Goal: Connect with others: Connect with others

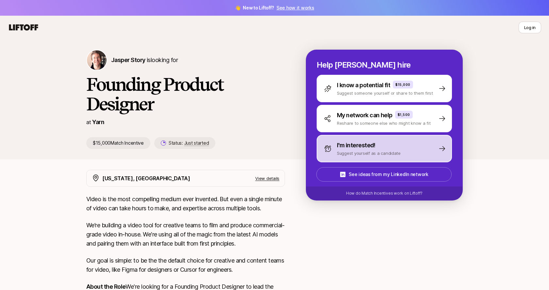
click at [353, 150] on p "I'm interested!" at bounding box center [356, 145] width 39 height 9
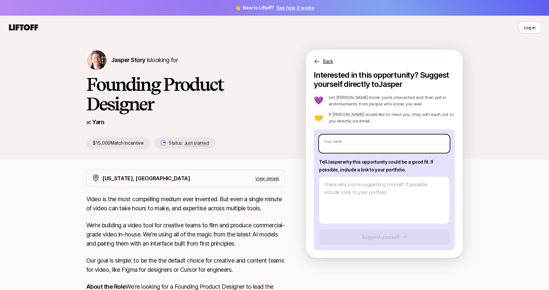
click at [421, 144] on input "text" at bounding box center [384, 144] width 131 height 18
type textarea "x"
type input "T"
type textarea "x"
type input "Tl"
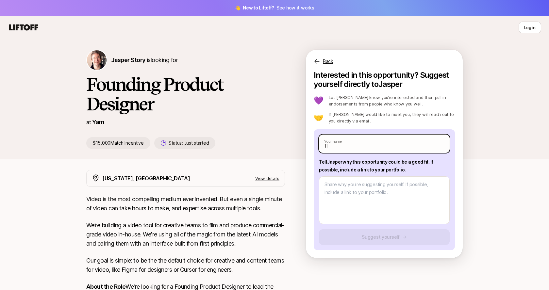
type textarea "x"
type input "Tle"
type textarea "x"
type input "Tler"
type textarea "x"
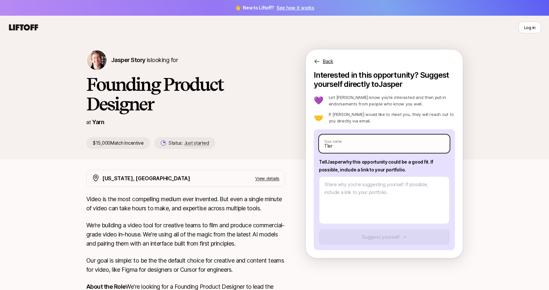
type input "Tler"
type textarea "x"
type input "Tler"
type textarea "x"
type input "Tle"
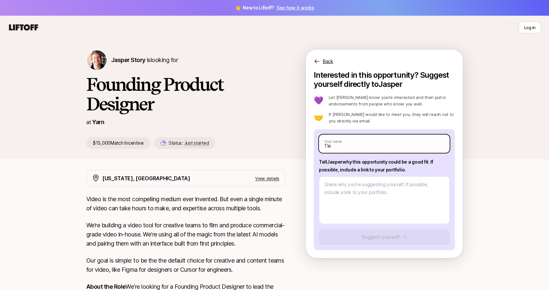
type textarea "x"
type input "Tl"
type textarea "x"
type input "T"
type textarea "x"
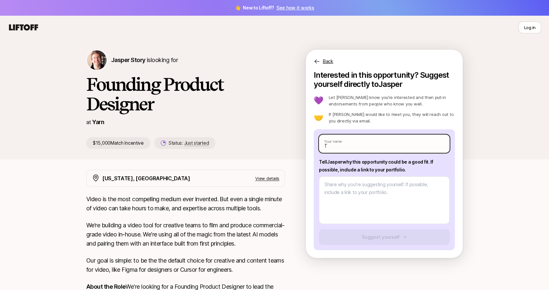
type input "[PERSON_NAME]"
type textarea "x"
type input "Tyle"
type textarea "x"
type input "Tyle"
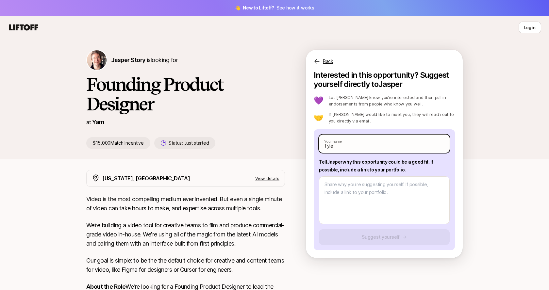
type textarea "x"
type input "Tyle r"
type textarea "x"
type input "Tyle"
type textarea "x"
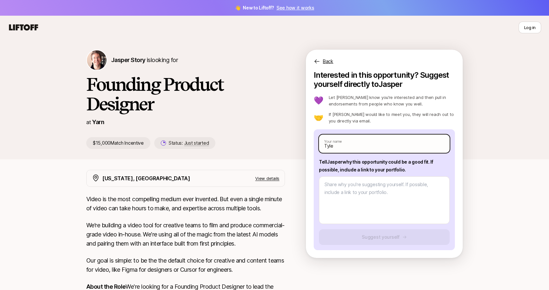
type input "Tyle"
type textarea "x"
type input "[PERSON_NAME]"
type textarea "x"
type input "[PERSON_NAME]"
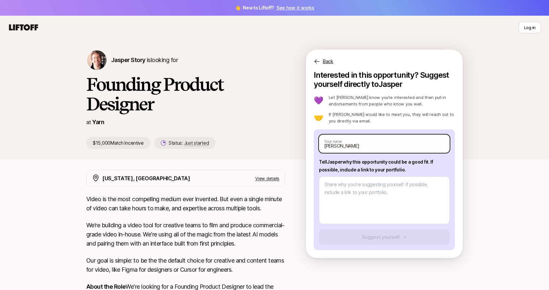
type textarea "x"
type input "[PERSON_NAME]"
type textarea "x"
type input "[PERSON_NAME]"
type textarea "x"
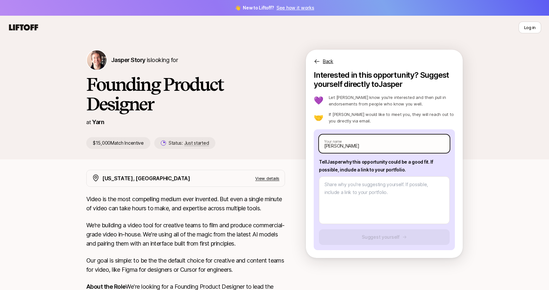
type input "[PERSON_NAME]"
type textarea "x"
type input "[PERSON_NAME]"
type textarea "x"
type input "[PERSON_NAME]"
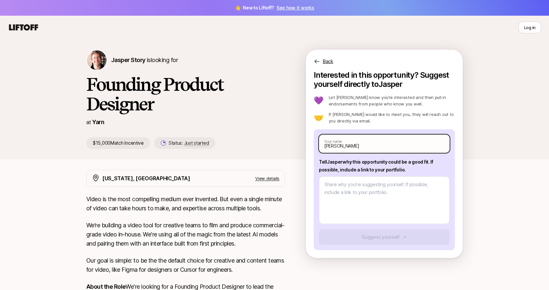
type textarea "x"
type input "[PERSON_NAME]"
type textarea "x"
type input "[PERSON_NAME]"
type textarea "x"
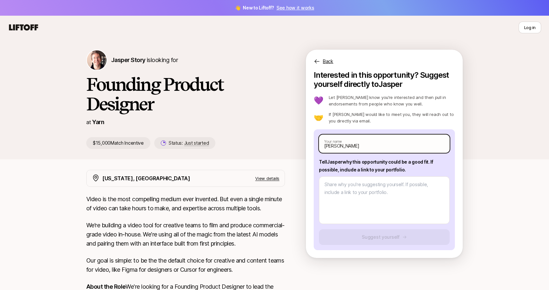
type input "[PERSON_NAME]"
type textarea "x"
type input "[PERSON_NAME]"
type textarea "x"
type input "[PERSON_NAME]"
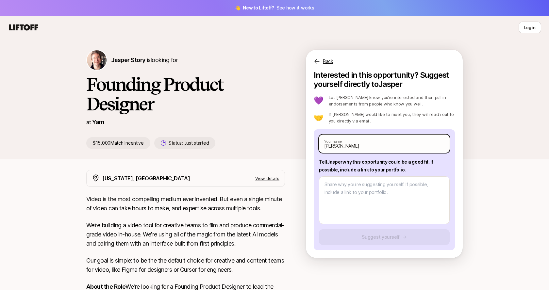
type textarea "x"
type input "[PERSON_NAME]"
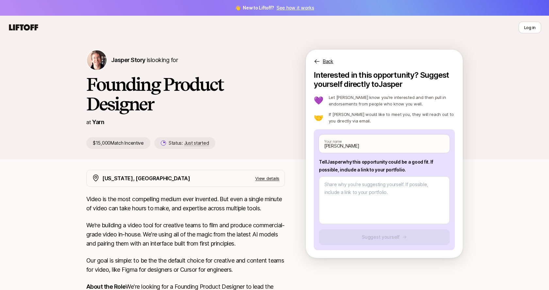
click at [526, 136] on div "[PERSON_NAME] Story is looking for Founding Product Designer at Yarn $15,000 Ma…" at bounding box center [274, 99] width 549 height 120
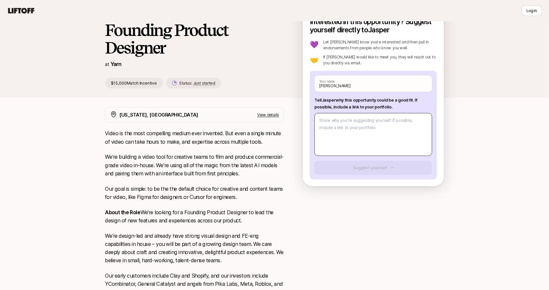
scroll to position [51, 0]
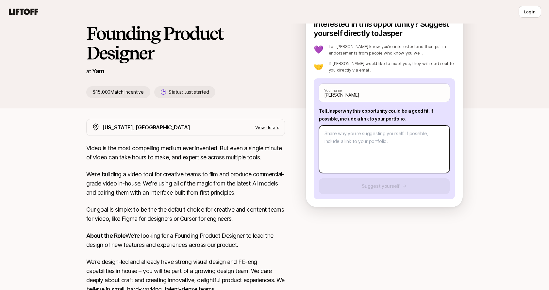
click at [400, 129] on textarea at bounding box center [384, 149] width 131 height 48
paste textarea "Hi [PERSON_NAME], I’m [PERSON_NAME], a product designer with experience leading…"
type textarea "x"
type textarea "Hi [PERSON_NAME], I’m [PERSON_NAME], a product designer with experience leading…"
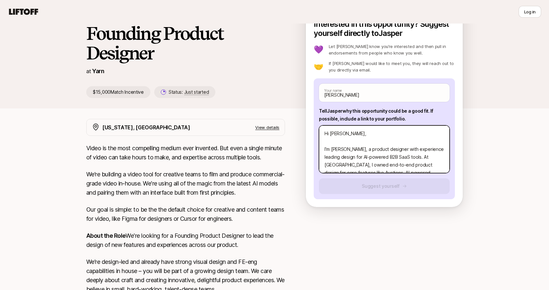
scroll to position [86, 0]
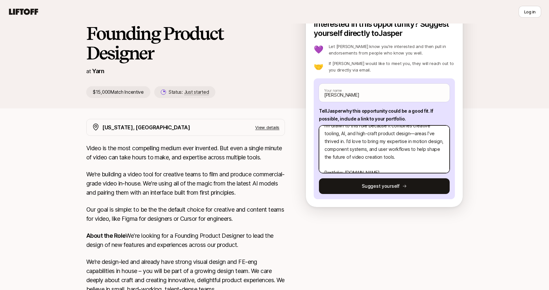
type textarea "x"
type textarea "Hi [PERSON_NAME], I’m [PERSON_NAME], a product designer with experience leading…"
type textarea "x"
type textarea "Hi [PERSON_NAME], I’m [PERSON_NAME], a product designer with experience leading…"
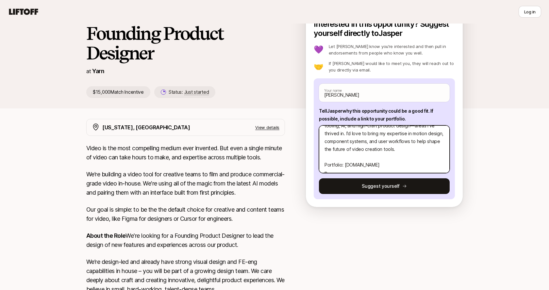
type textarea "x"
type textarea "Hi [PERSON_NAME], I’m [PERSON_NAME], a product designer with experience leading…"
type textarea "x"
type textarea "Hi [PERSON_NAME], I’m [PERSON_NAME], a product designer with experience leading…"
type textarea "x"
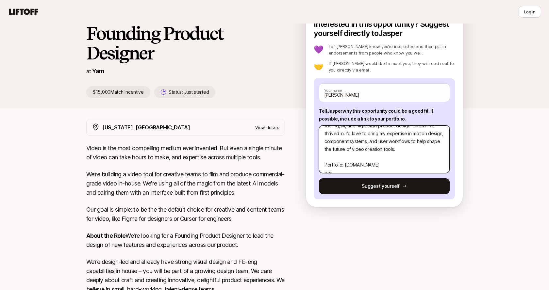
type textarea "Hi [PERSON_NAME], I’m [PERSON_NAME], a product designer with experience leading…"
type textarea "x"
type textarea "Hi [PERSON_NAME], I’m [PERSON_NAME], a product designer with experience leading…"
type textarea "x"
type textarea "Hi [PERSON_NAME], I’m [PERSON_NAME], a product designer with experience leading…"
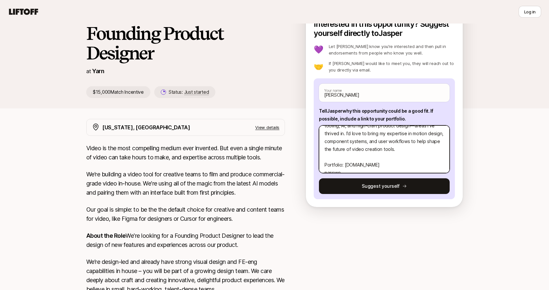
type textarea "x"
type textarea "Hi [PERSON_NAME], I’m [PERSON_NAME], a product designer with experience leading…"
type textarea "x"
type textarea "Hi [PERSON_NAME], I’m [PERSON_NAME], a product designer with experience leading…"
type textarea "x"
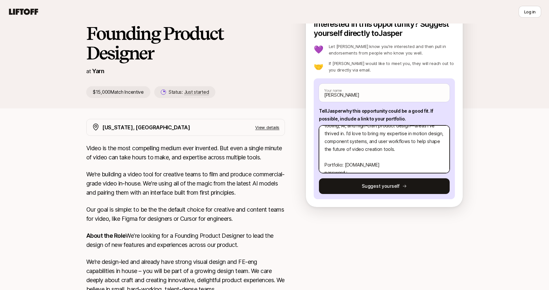
type textarea "Hi [PERSON_NAME], I’m [PERSON_NAME], a product designer with experience leading…"
type textarea "x"
type textarea "Hi [PERSON_NAME], I’m [PERSON_NAME], a product designer with experience leading…"
type textarea "x"
type textarea "Hi [PERSON_NAME], I’m [PERSON_NAME], a product designer with experience leading…"
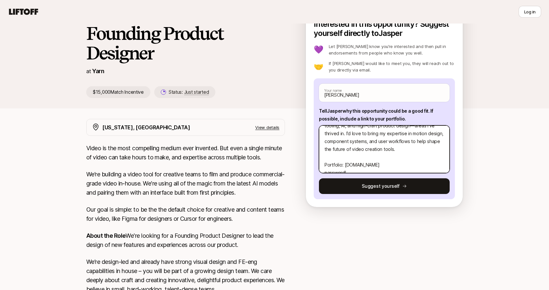
type textarea "x"
type textarea "Hi [PERSON_NAME], I’m [PERSON_NAME], a product designer with experience leading…"
type textarea "x"
type textarea "Hi [PERSON_NAME], I’m [PERSON_NAME], a product designer with experience leading…"
type textarea "x"
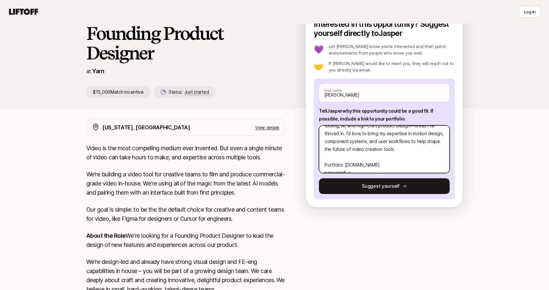
type textarea "Hi [PERSON_NAME], I’m [PERSON_NAME], a product designer with experience leading…"
type textarea "x"
type textarea "Hi [PERSON_NAME], I’m [PERSON_NAME], a product designer with experience leading…"
type textarea "x"
type textarea "Hi [PERSON_NAME], I’m [PERSON_NAME], a product designer with experience leading…"
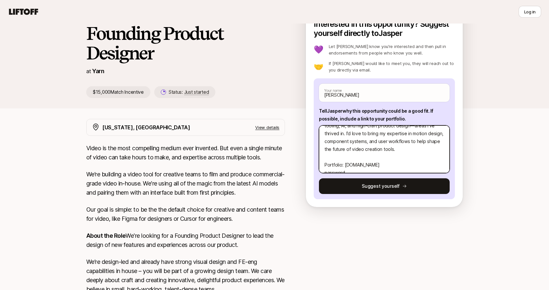
type textarea "x"
type textarea "Hi [PERSON_NAME], I’m [PERSON_NAME], a product designer with experience leading…"
type textarea "x"
type textarea "Hi [PERSON_NAME], I’m [PERSON_NAME], a product designer with experience leading…"
type textarea "x"
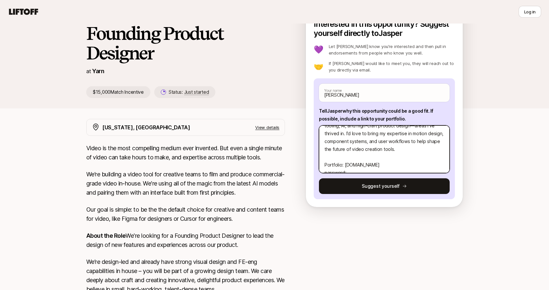
type textarea "Hi [PERSON_NAME], I’m [PERSON_NAME], a product designer with experience leading…"
type textarea "x"
type textarea "Hi [PERSON_NAME], I’m [PERSON_NAME], a product designer with experience leading…"
type textarea "x"
type textarea "Hi [PERSON_NAME], I’m [PERSON_NAME], a product designer with experience leading…"
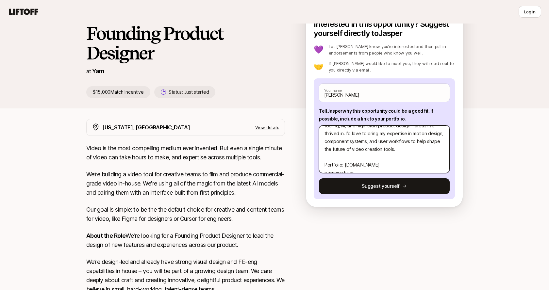
type textarea "x"
type textarea "Hi [PERSON_NAME], I’m [PERSON_NAME], a product designer with experience leading…"
type textarea "x"
type textarea "Hi [PERSON_NAME], I’m [PERSON_NAME], a product designer with experience leading…"
type textarea "x"
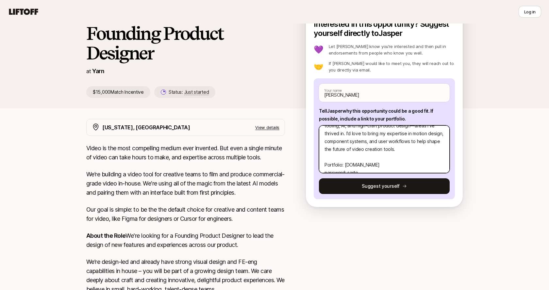
type textarea "Hi [PERSON_NAME], I’m [PERSON_NAME], a product designer with experience leading…"
type textarea "x"
type textarea "Hi [PERSON_NAME], I’m [PERSON_NAME], a product designer with experience leading…"
type textarea "x"
type textarea "Hi [PERSON_NAME], I’m [PERSON_NAME], a product designer with experience leading…"
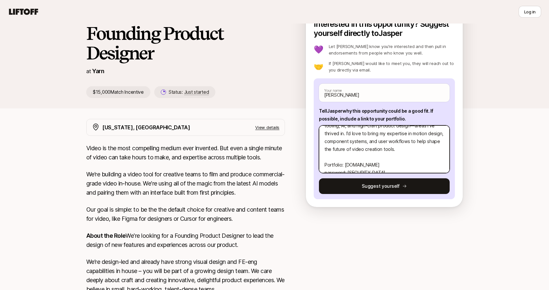
type textarea "x"
type textarea "Hi [PERSON_NAME], I’m [PERSON_NAME], a product designer with experience leading…"
type textarea "x"
type textarea "Hi [PERSON_NAME], I’m [PERSON_NAME], a product designer with experience leading…"
type textarea "x"
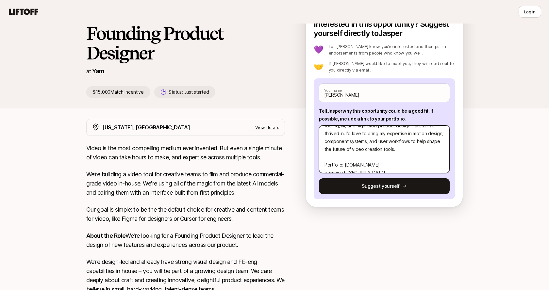
type textarea "Hi [PERSON_NAME], I’m [PERSON_NAME], a product designer with experience leading…"
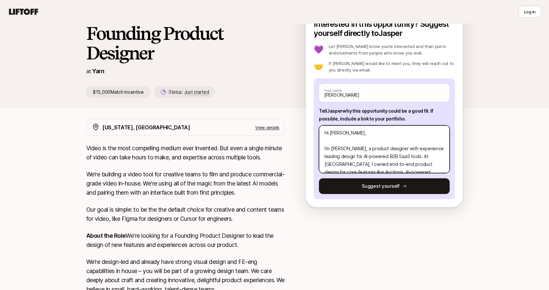
scroll to position [0, 0]
drag, startPoint x: 360, startPoint y: 148, endPoint x: 296, endPoint y: 123, distance: 68.3
click at [296, 122] on div "[PERSON_NAME] Story is looking for Founding Product Designer at Yarn $15,000 Ma…" at bounding box center [274, 224] width 549 height 473
type textarea "x"
type textarea "I product designer with experience leading design for AI-powered B2B SaaS tools…"
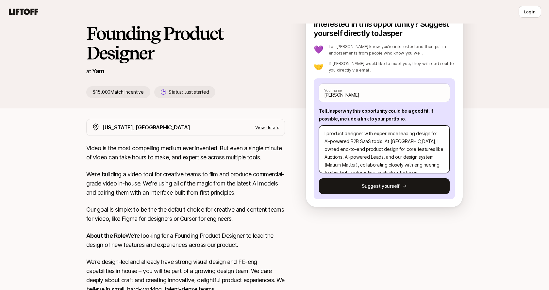
type textarea "x"
type textarea "I aproduct designer with experience leading design for AI-powered B2B SaaS tool…"
type textarea "x"
type textarea "I amproduct designer with experience leading design for AI-powered B2B SaaS too…"
type textarea "x"
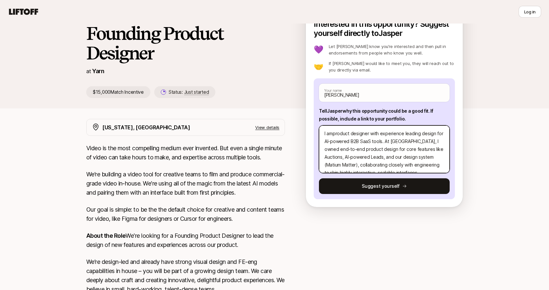
type textarea "I am product designer with experience leading design for AI-powered B2B SaaS to…"
type textarea "x"
type textarea "I am aproduct designer with experience leading design for AI-powered B2B SaaS t…"
type textarea "x"
type textarea "I am a product designer with experience leading design for AI-powered B2B SaaS …"
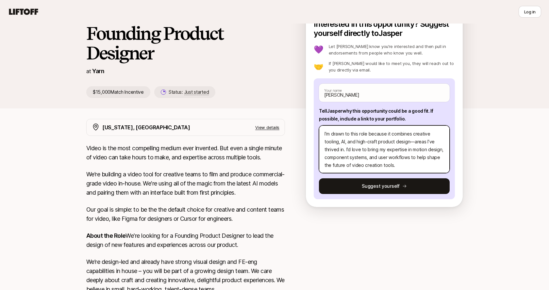
scroll to position [54, 0]
click at [414, 143] on textarea "I am a product designer with experience leading design for AI-powered B2B SaaS …" at bounding box center [384, 149] width 131 height 48
type textarea "x"
type textarea "I am a product designer with experience leading design for AI-powered B2B SaaS …"
type textarea "x"
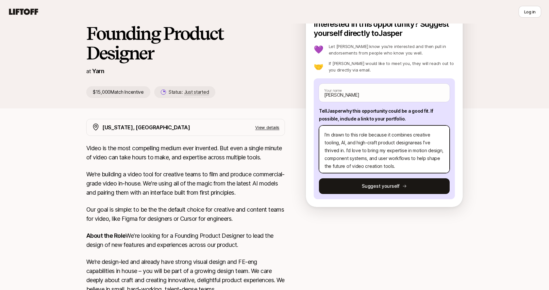
type textarea "I am a product designer with experience leading design for AI-powered B2B SaaS …"
type textarea "x"
type textarea "I am a product designer with experience leading design for AI-powered B2B SaaS …"
type textarea "x"
type textarea "I am a product designer with experience leading design for AI-powered B2B SaaS …"
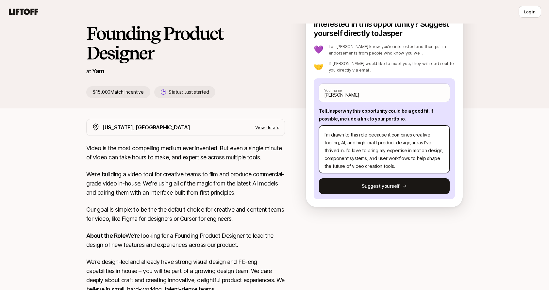
type textarea "x"
type textarea "I am a product designer with experience leading design for AI-powered B2B SaaS …"
type textarea "x"
type textarea "I am a product designer with experience leading design for AI-powered B2B SaaS …"
type textarea "x"
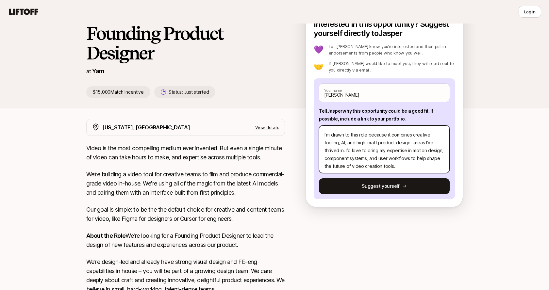
type textarea "I am a product designer with experience leading design for AI-powered B2B SaaS …"
type textarea "x"
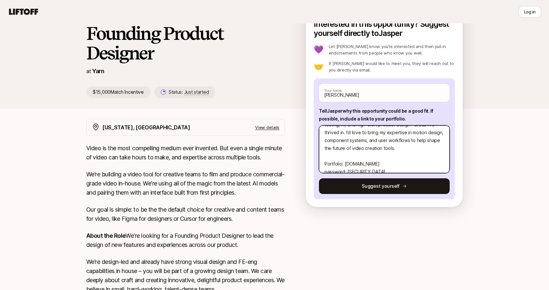
scroll to position [78, 0]
type textarea "I am a product designer with experience leading design for AI-powered B2B SaaS …"
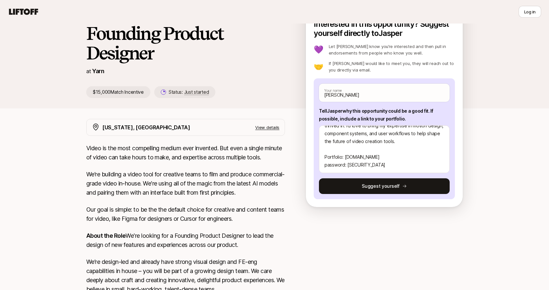
click at [59, 158] on div "[PERSON_NAME] Story is looking for Founding Product Designer at Yarn $15,000 Ma…" at bounding box center [274, 224] width 549 height 473
click at [267, 126] on p "View details" at bounding box center [267, 127] width 24 height 7
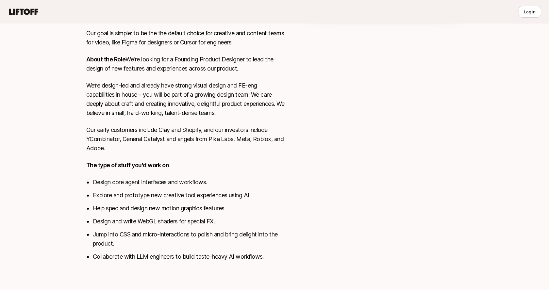
scroll to position [0, 0]
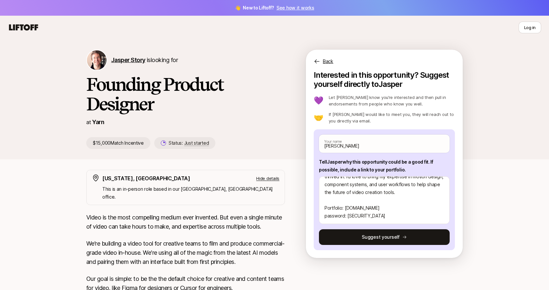
click at [118, 58] on span "Jasper Story" at bounding box center [128, 59] width 34 height 7
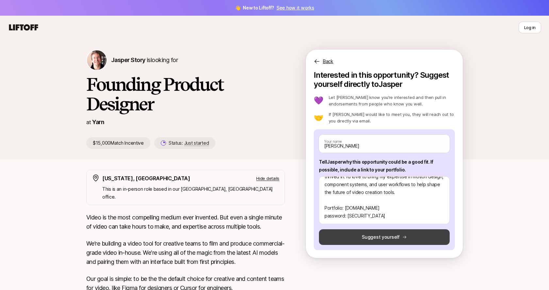
click at [362, 233] on button "Suggest yourself" at bounding box center [384, 237] width 131 height 16
type textarea "x"
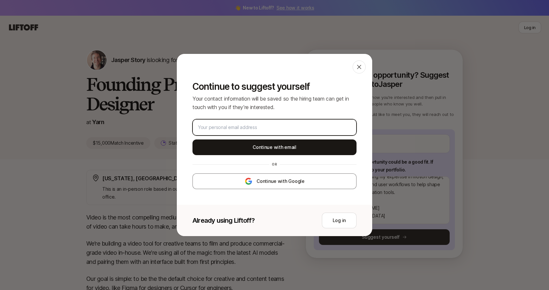
click at [283, 129] on input "email" at bounding box center [274, 127] width 153 height 8
type input "[PERSON_NAME][EMAIL_ADDRESS][DOMAIN_NAME]"
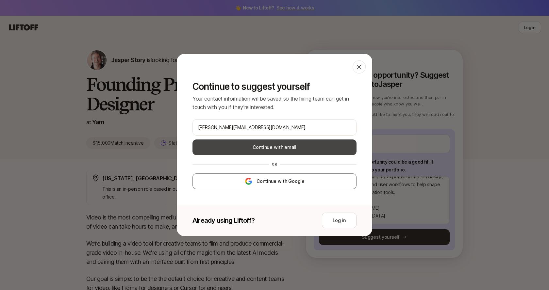
click at [291, 153] on button "Continue with email" at bounding box center [274, 147] width 164 height 16
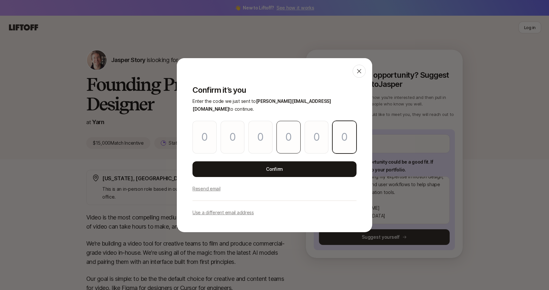
paste input "8"
type input "4"
type input "8"
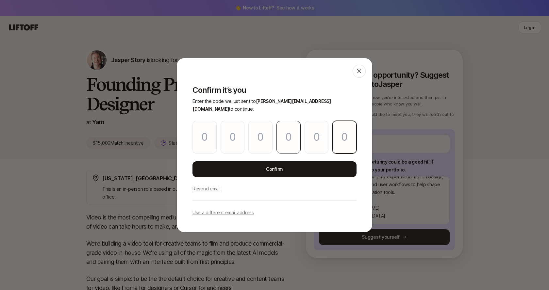
type input "1"
type input "8"
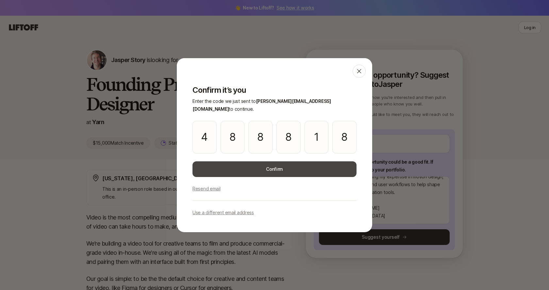
click at [271, 163] on button "Confirm" at bounding box center [274, 169] width 164 height 16
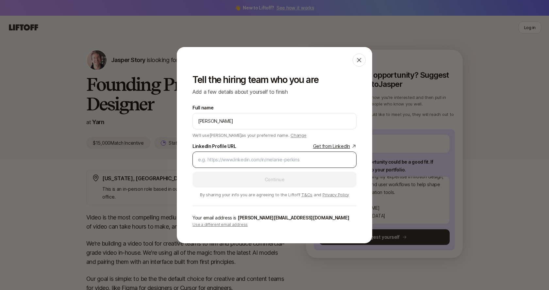
click at [256, 161] on input "LinkedIn Profile URL Get from LinkedIn" at bounding box center [274, 160] width 153 height 8
paste input "[URL][DOMAIN_NAME]"
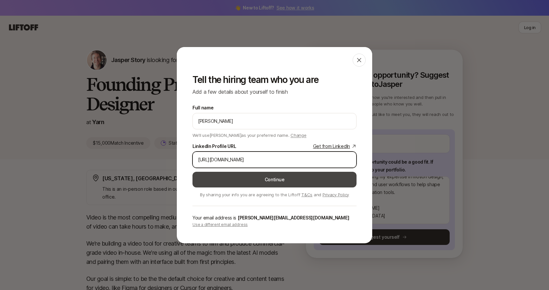
type input "[URL][DOMAIN_NAME]"
click at [295, 180] on button "Continue" at bounding box center [274, 180] width 164 height 16
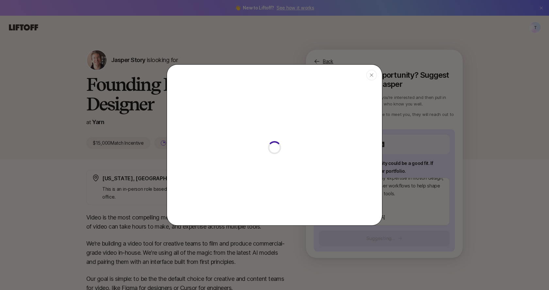
type textarea "x"
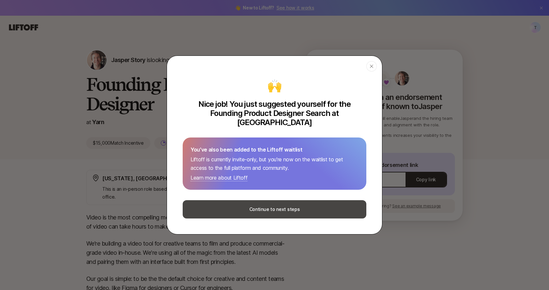
click at [283, 206] on button "Continue to next steps" at bounding box center [275, 209] width 184 height 18
